Goal: Information Seeking & Learning: Learn about a topic

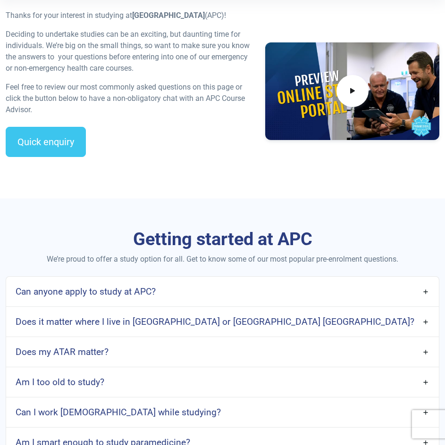
scroll to position [283, 0]
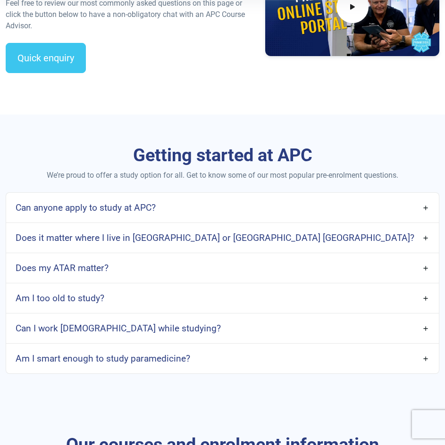
click at [307, 249] on link "Does it matter where I live in Australia or Aotearoa New Zealand?" at bounding box center [222, 238] width 433 height 22
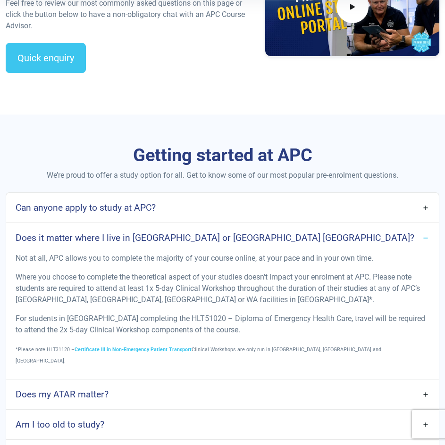
click at [318, 249] on link "Does it matter where I live in Australia or Aotearoa New Zealand?" at bounding box center [222, 238] width 433 height 22
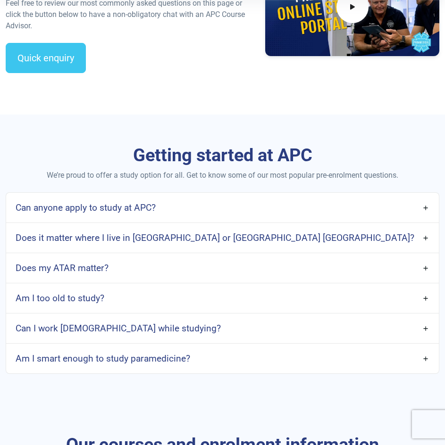
click at [265, 370] on link "Am I smart enough to study paramedicine?" at bounding box center [222, 359] width 433 height 22
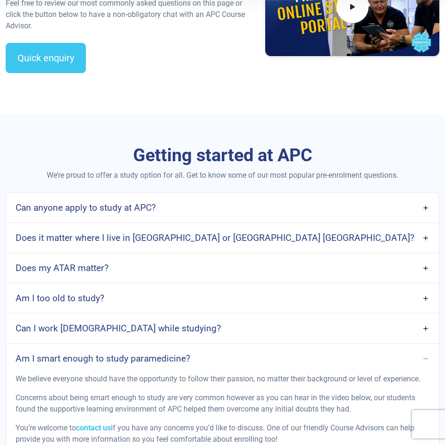
click at [273, 367] on link "Am I smart enough to study paramedicine?" at bounding box center [222, 359] width 433 height 22
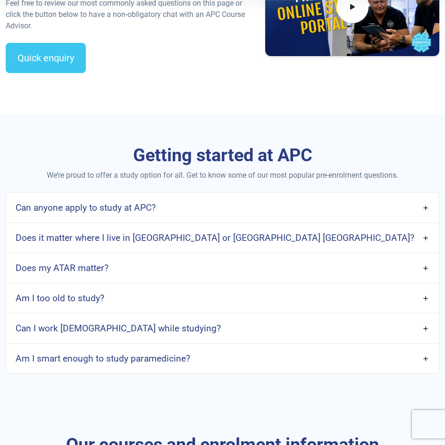
click at [254, 274] on link "Does my ATAR matter?" at bounding box center [222, 268] width 433 height 22
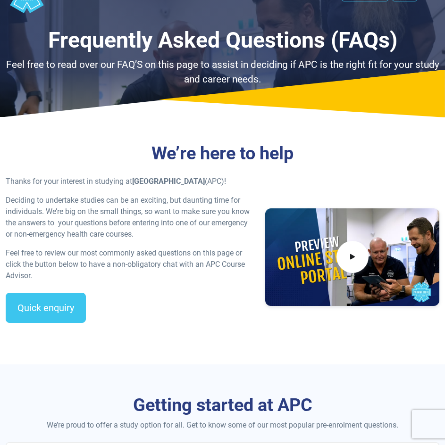
scroll to position [47, 0]
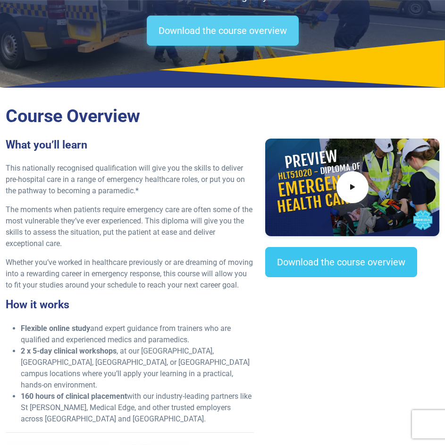
scroll to position [142, 0]
